Goal: Information Seeking & Learning: Learn about a topic

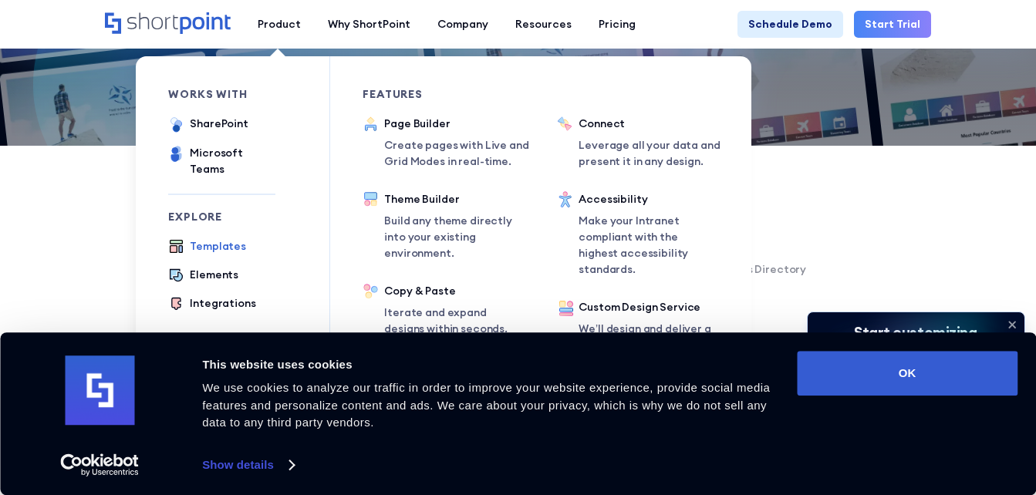
scroll to position [833, 0]
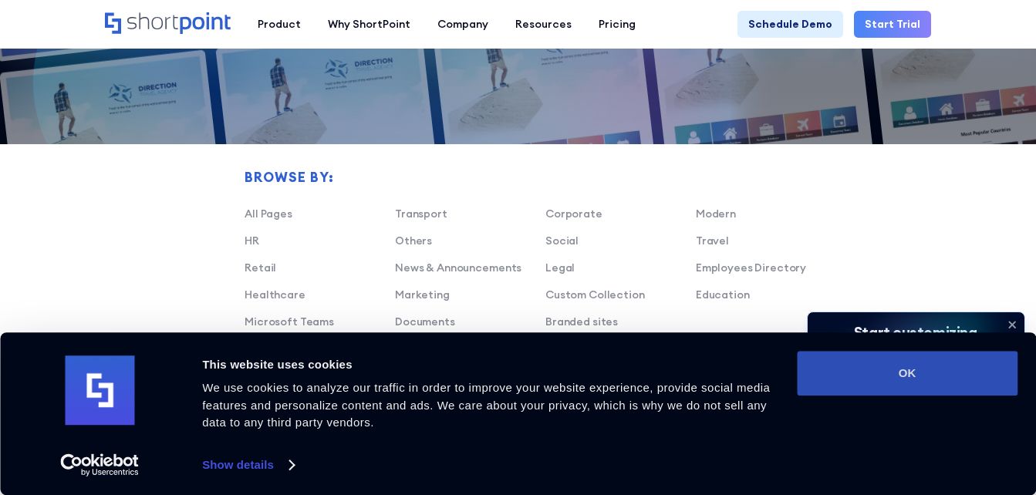
click at [928, 379] on button "OK" at bounding box center [907, 373] width 221 height 45
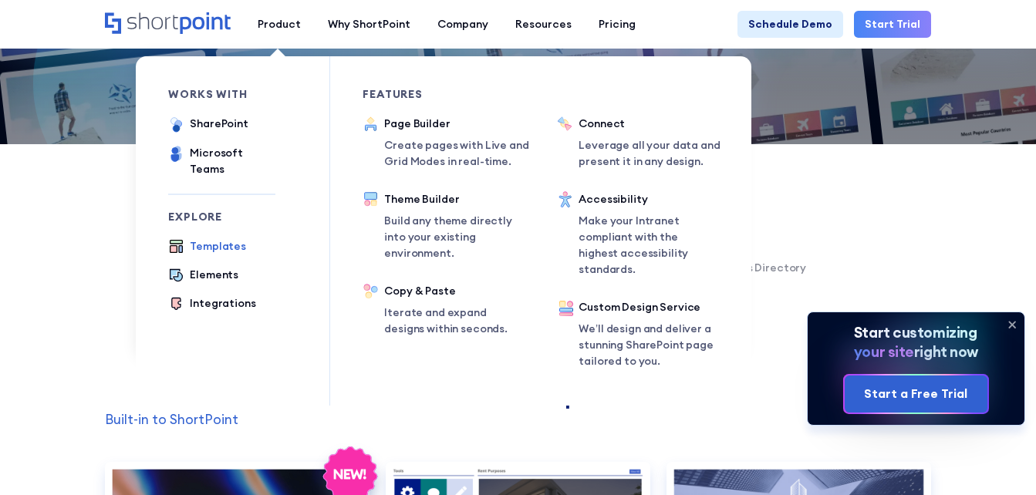
scroll to position [0, 0]
click at [220, 238] on div "Templates" at bounding box center [218, 246] width 56 height 16
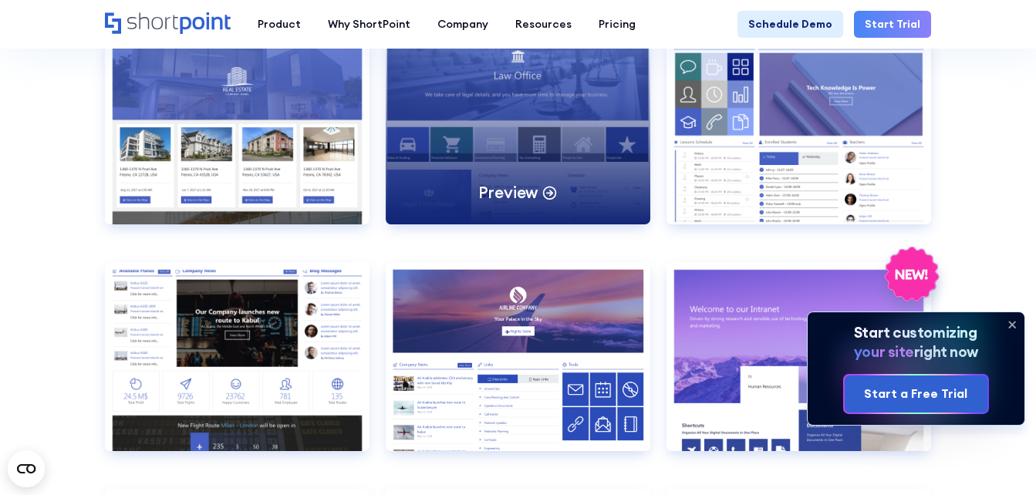
scroll to position [1547, 0]
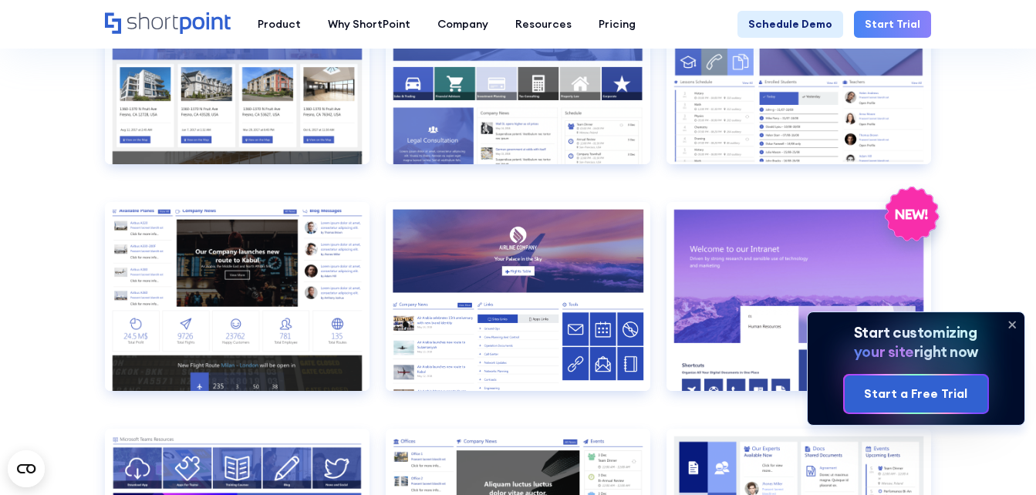
click at [1014, 323] on icon at bounding box center [1012, 325] width 6 height 6
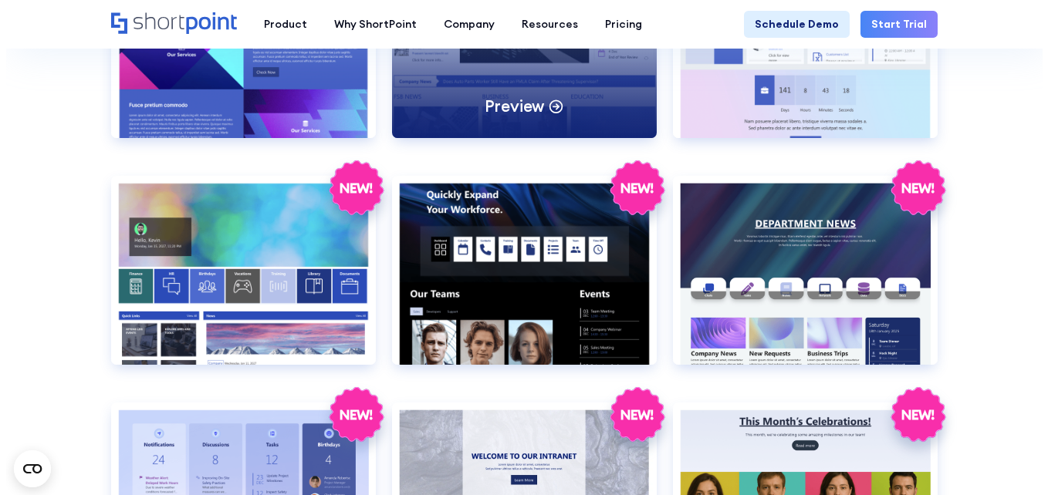
scroll to position [2042, 0]
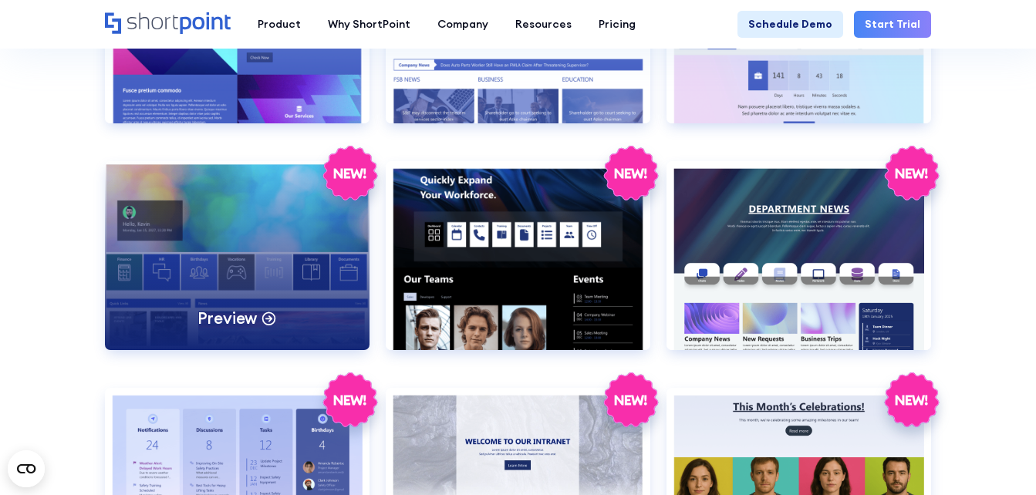
click at [272, 266] on div "Preview" at bounding box center [237, 255] width 265 height 189
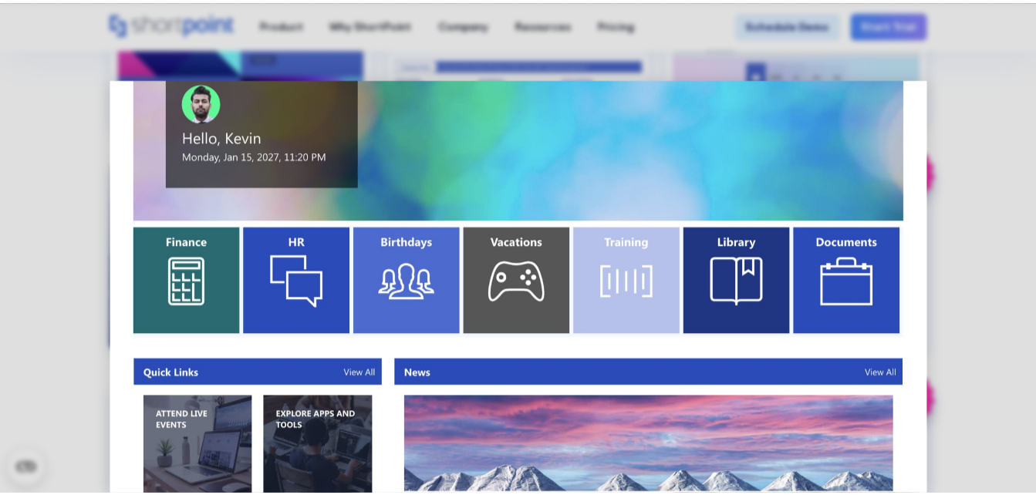
scroll to position [0, 0]
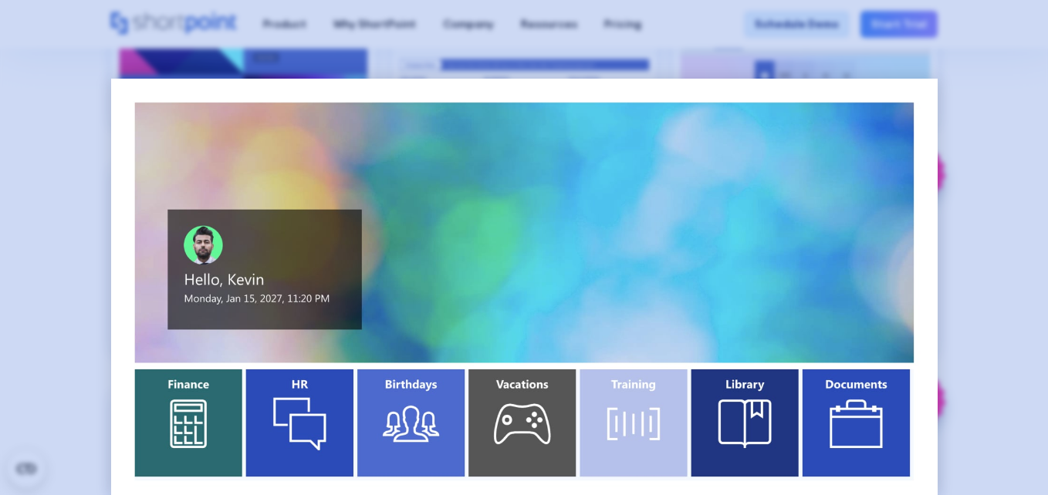
click at [1004, 198] on div at bounding box center [524, 247] width 1048 height 495
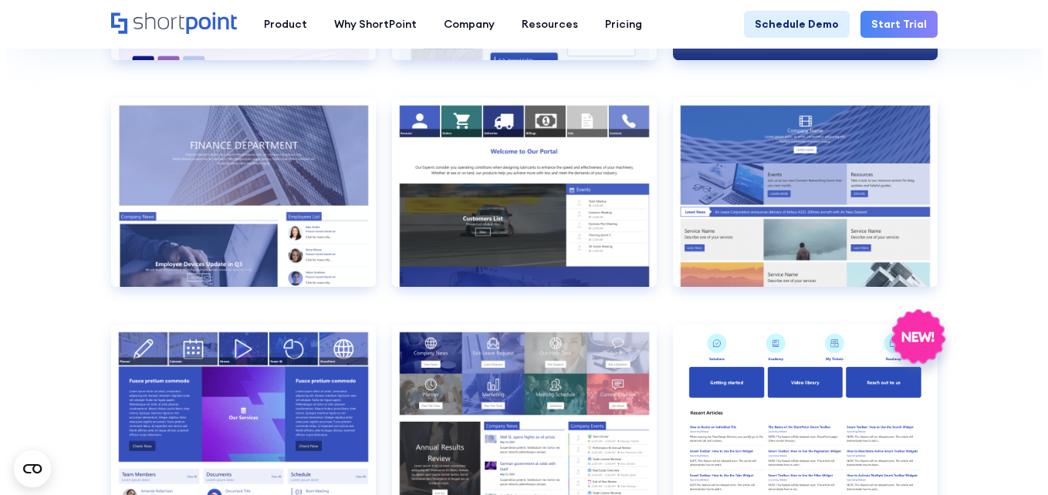
scroll to position [2562, 0]
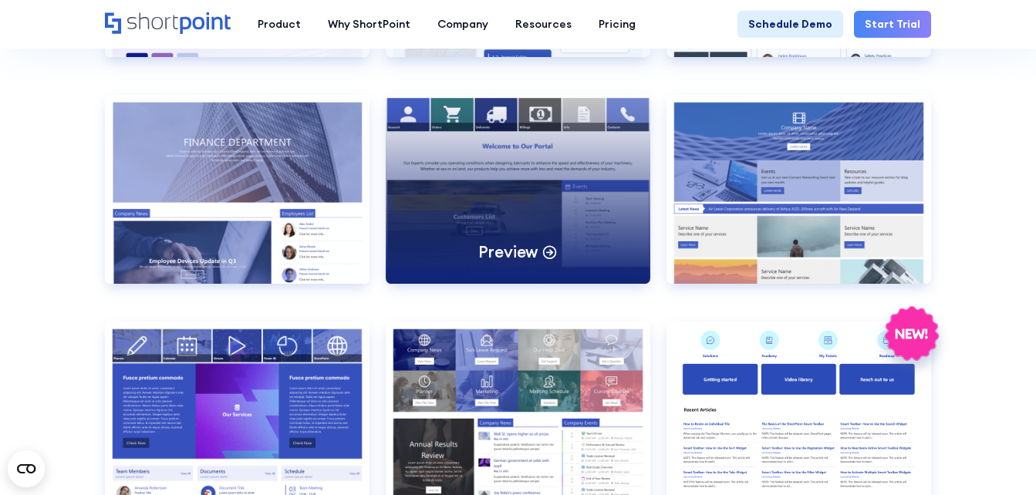
click at [583, 197] on div "Preview" at bounding box center [518, 189] width 265 height 189
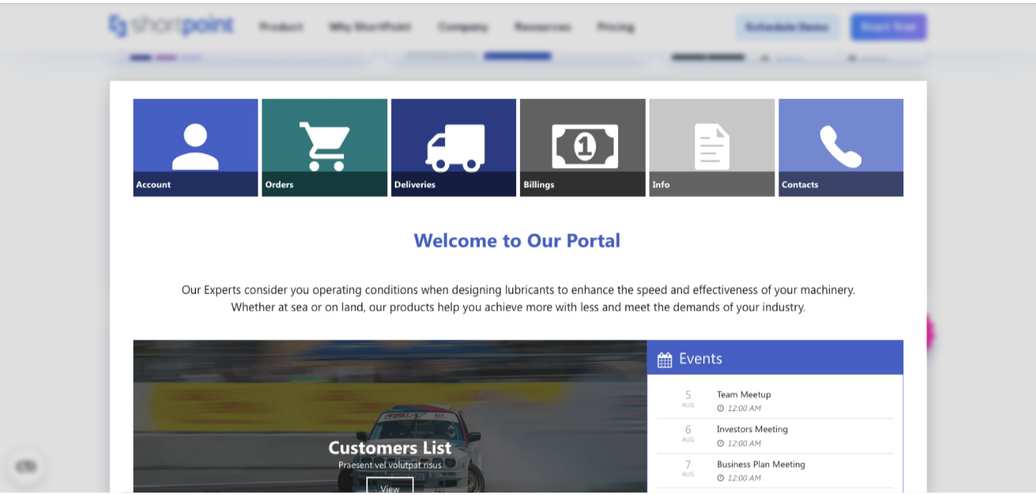
scroll to position [0, 0]
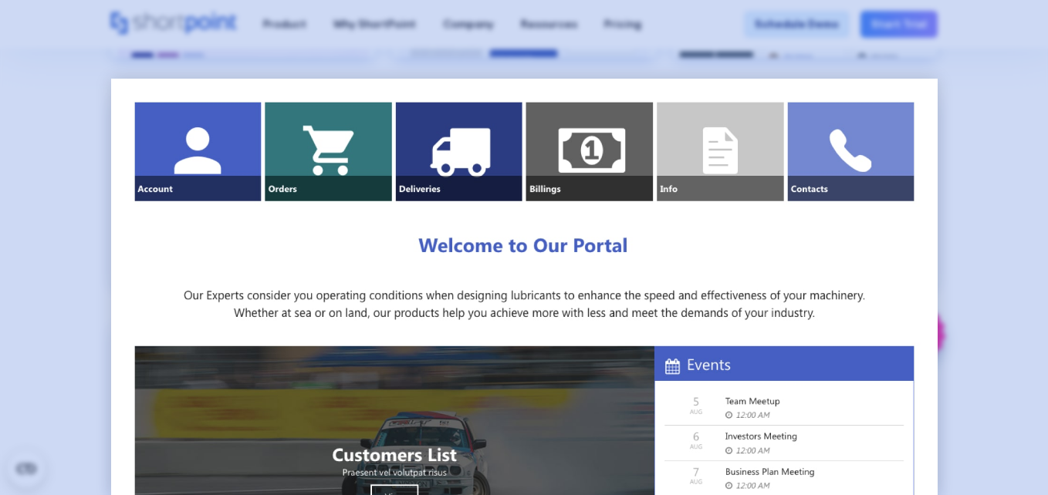
click at [978, 102] on div at bounding box center [524, 247] width 1048 height 495
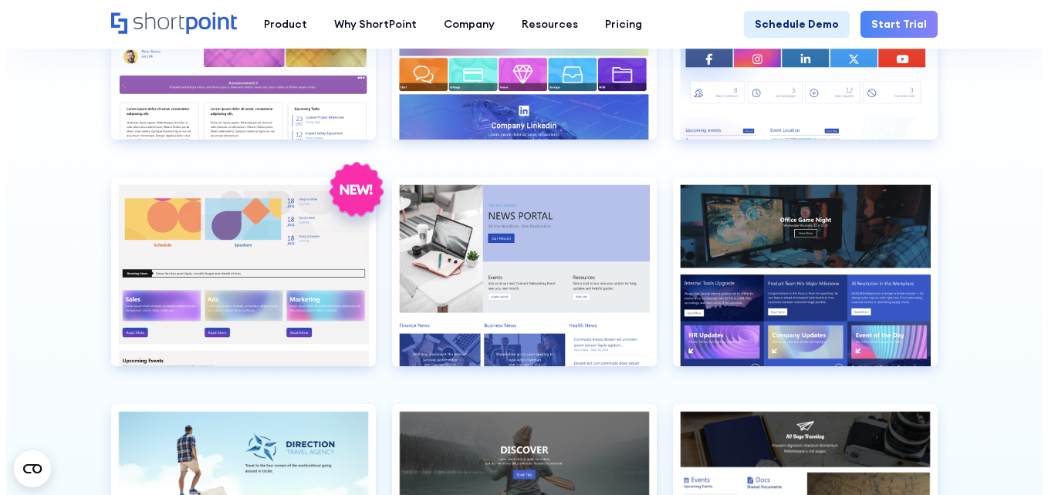
scroll to position [3161, 0]
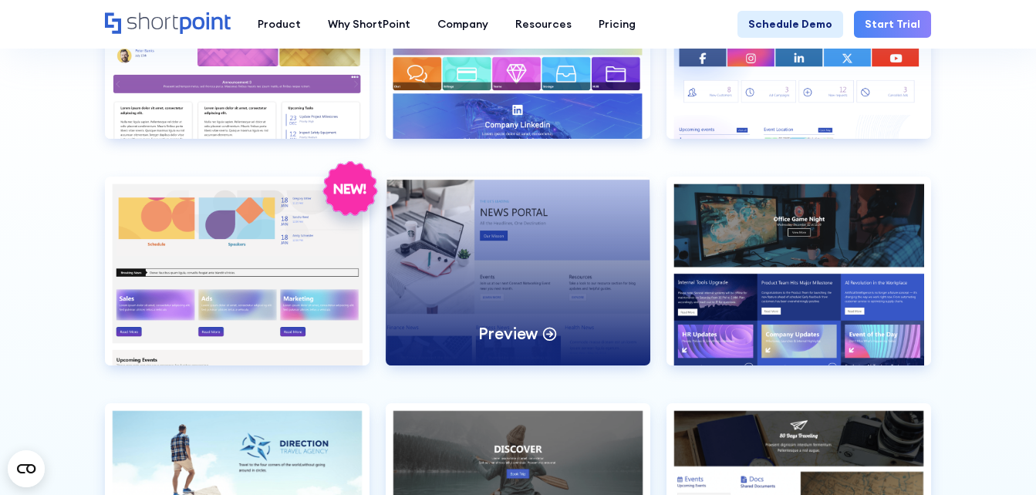
click at [556, 280] on div "Preview" at bounding box center [518, 271] width 265 height 189
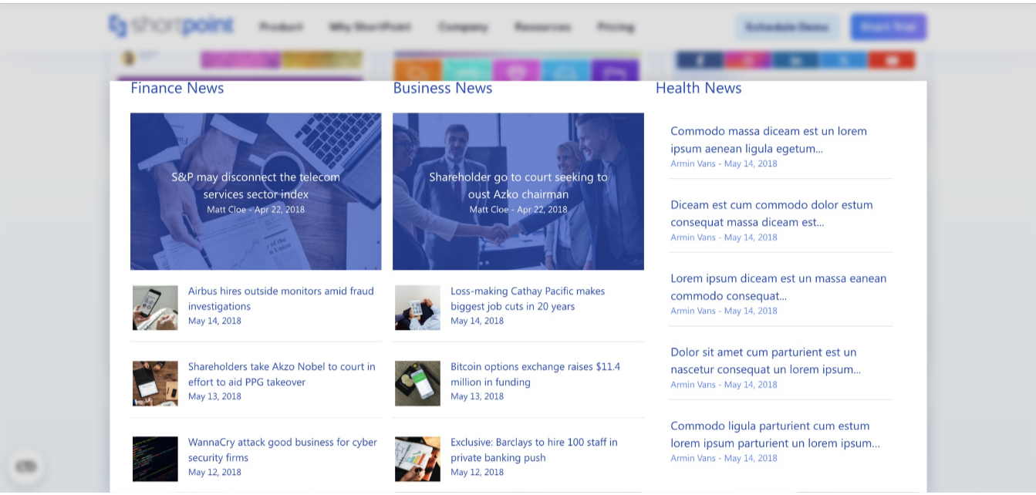
scroll to position [786, 0]
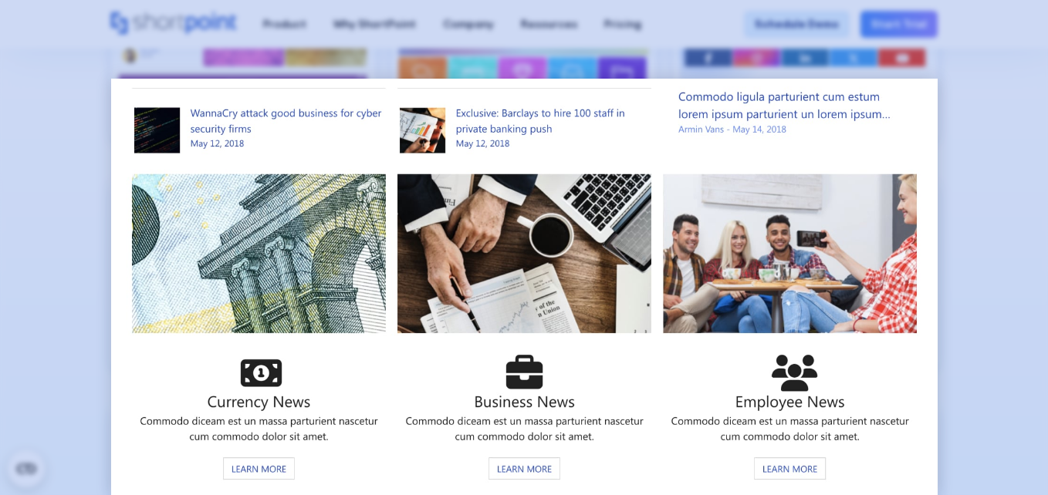
click at [1033, 91] on div at bounding box center [524, 247] width 1048 height 495
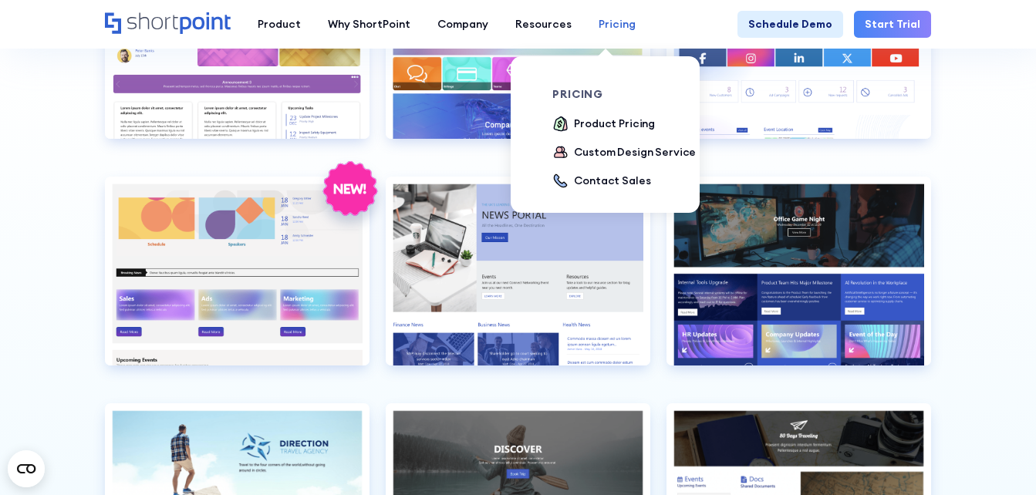
click at [599, 29] on div "Pricing" at bounding box center [617, 24] width 37 height 16
click at [589, 122] on div "Product Pricing" at bounding box center [614, 124] width 81 height 16
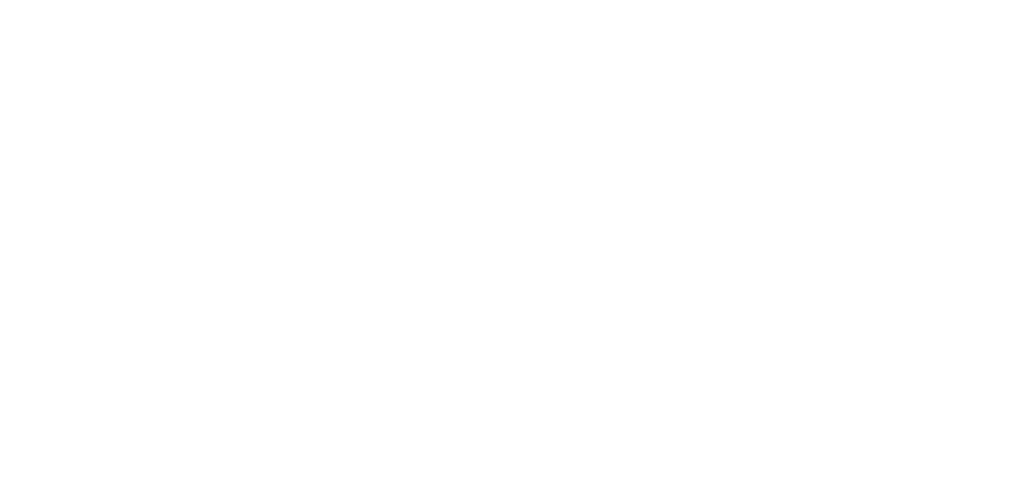
click at [589, 122] on div at bounding box center [518, 416] width 972 height 779
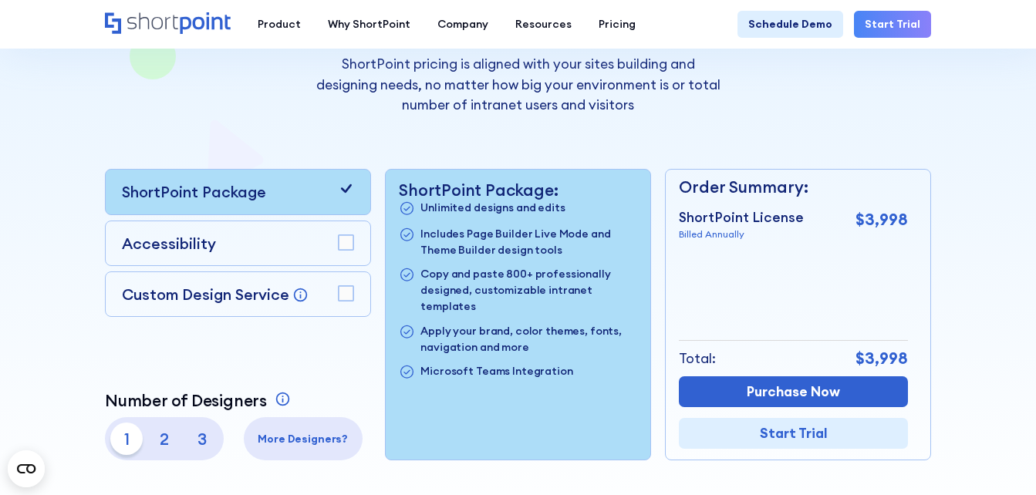
scroll to position [270, 0]
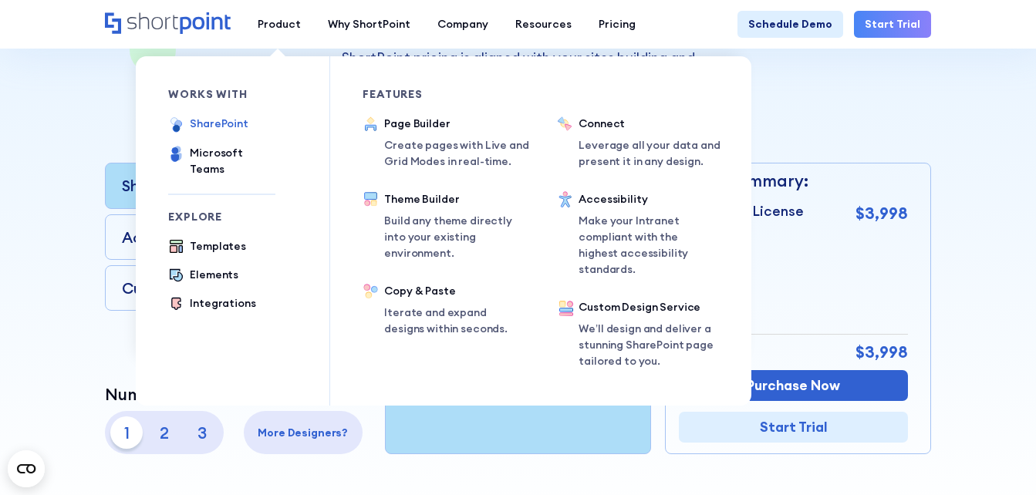
click at [208, 126] on div "SharePoint" at bounding box center [219, 124] width 59 height 16
